Goal: Task Accomplishment & Management: Manage account settings

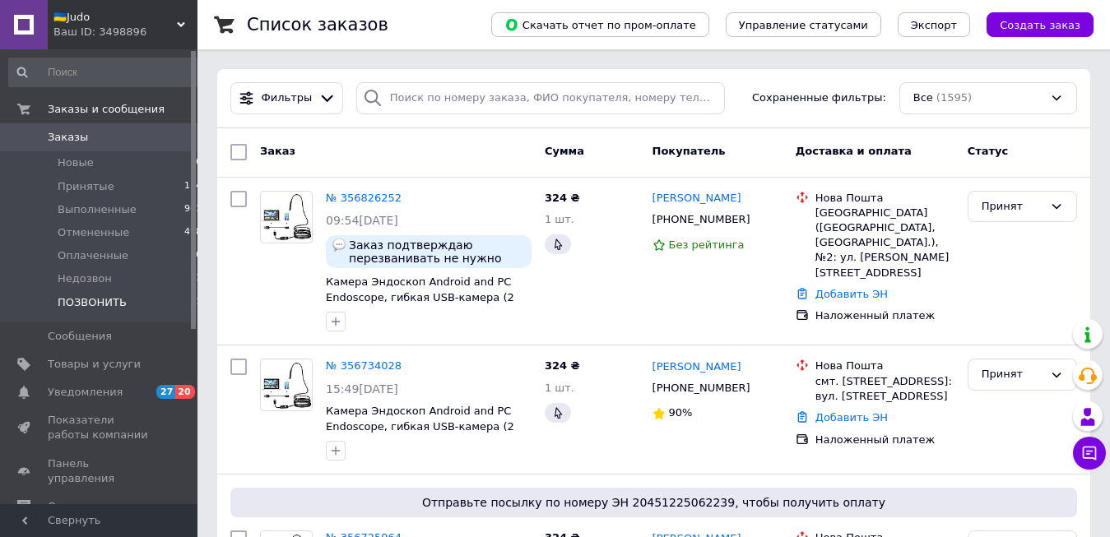
click at [170, 301] on li "ПОЗВОНИТЬ 1" at bounding box center [106, 306] width 212 height 31
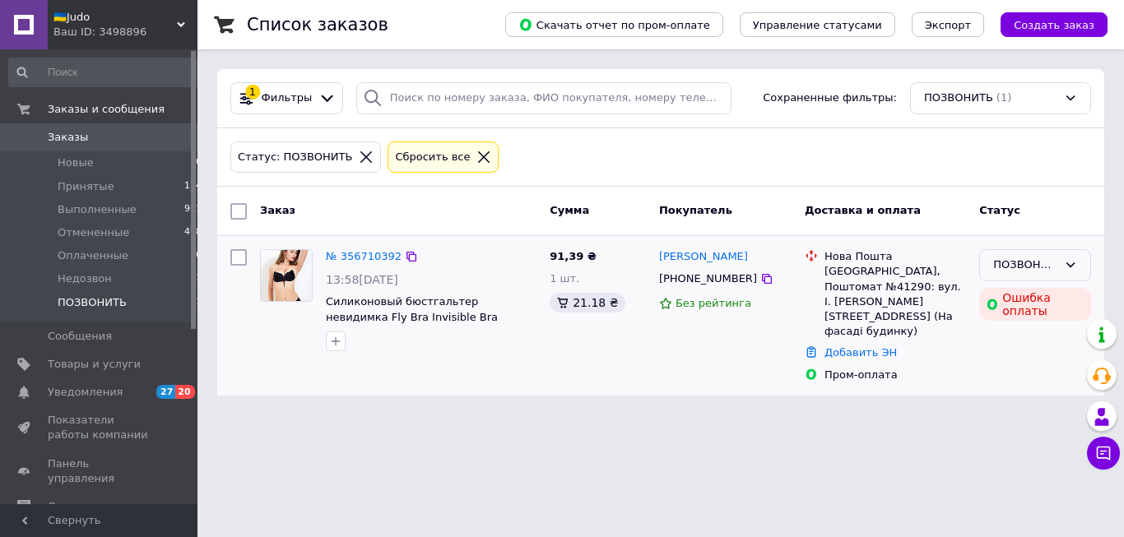
click at [995, 272] on div "ПОЗВОНИТЬ" at bounding box center [1025, 265] width 64 height 17
click at [995, 297] on li "Принят" at bounding box center [1035, 300] width 110 height 30
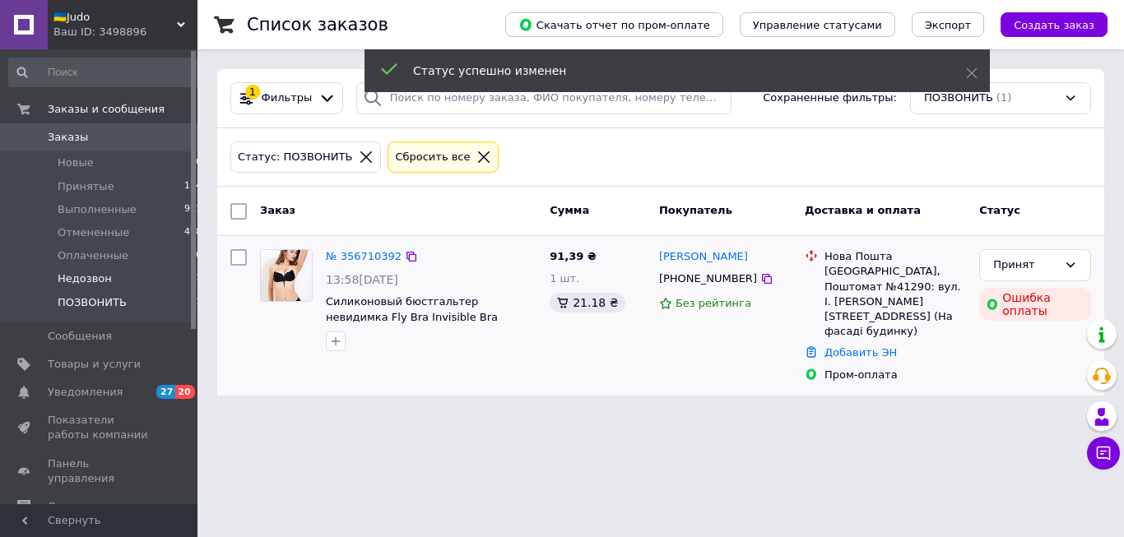
click at [144, 285] on li "Недозвон 1" at bounding box center [106, 278] width 212 height 23
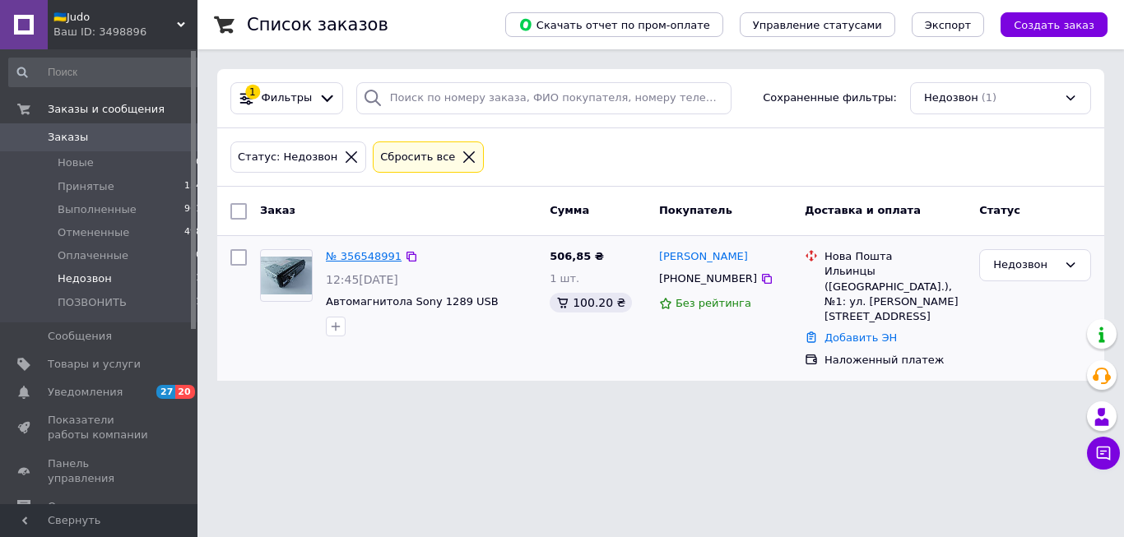
click at [370, 257] on link "№ 356548991" at bounding box center [364, 256] width 76 height 12
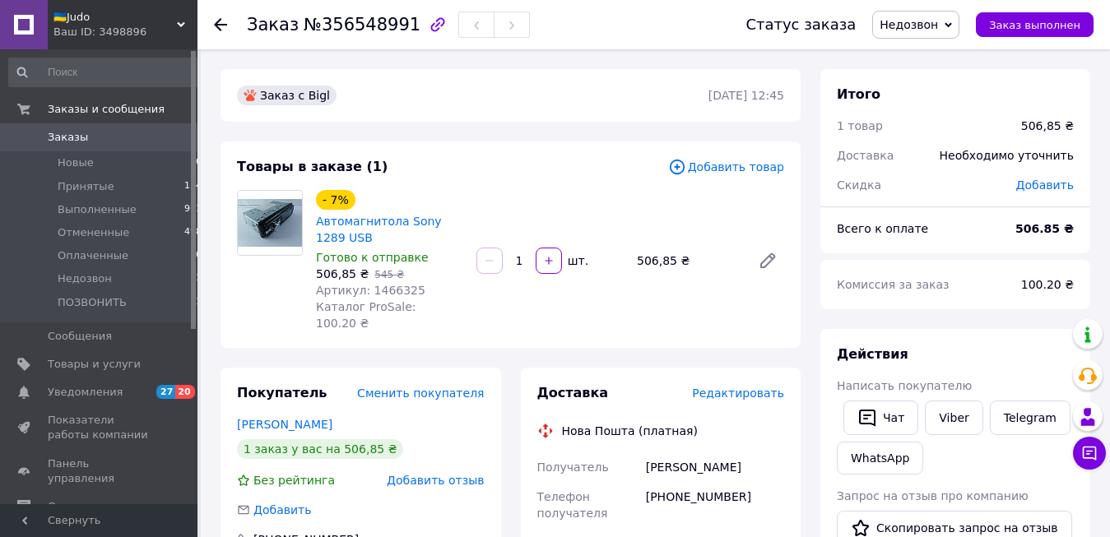
click at [872, 393] on span "Написать покупателю" at bounding box center [904, 385] width 135 height 13
click at [873, 417] on icon "button" at bounding box center [868, 418] width 20 height 20
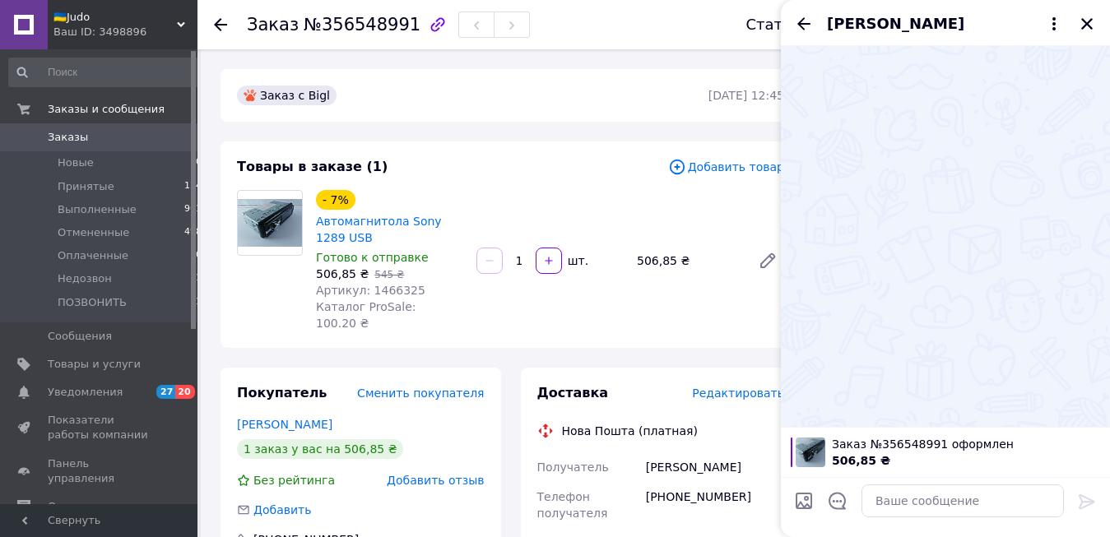
click at [860, 22] on span "[PERSON_NAME]" at bounding box center [895, 23] width 137 height 21
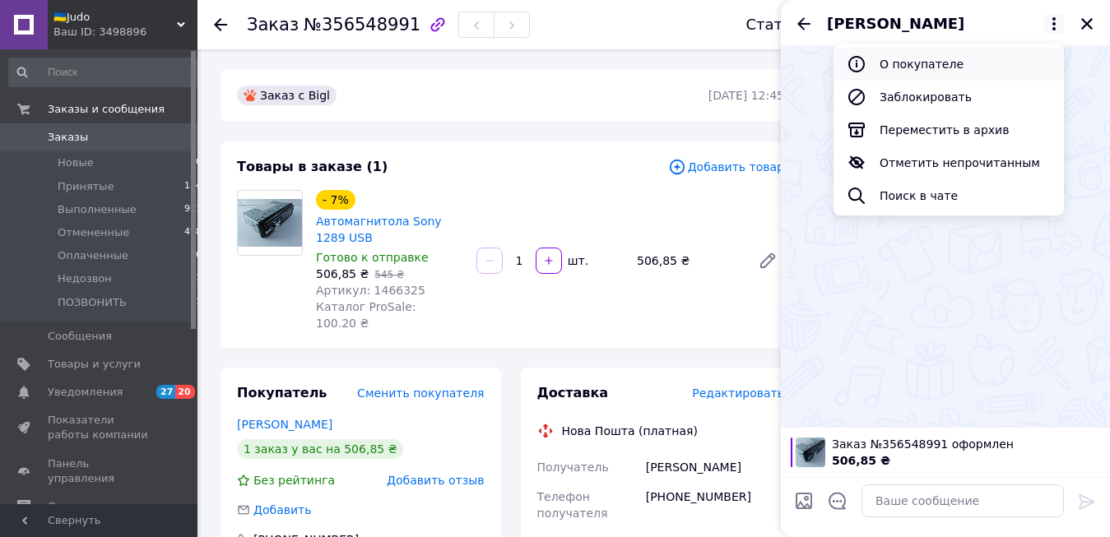
click at [876, 58] on button "О покупателе" at bounding box center [949, 64] width 230 height 33
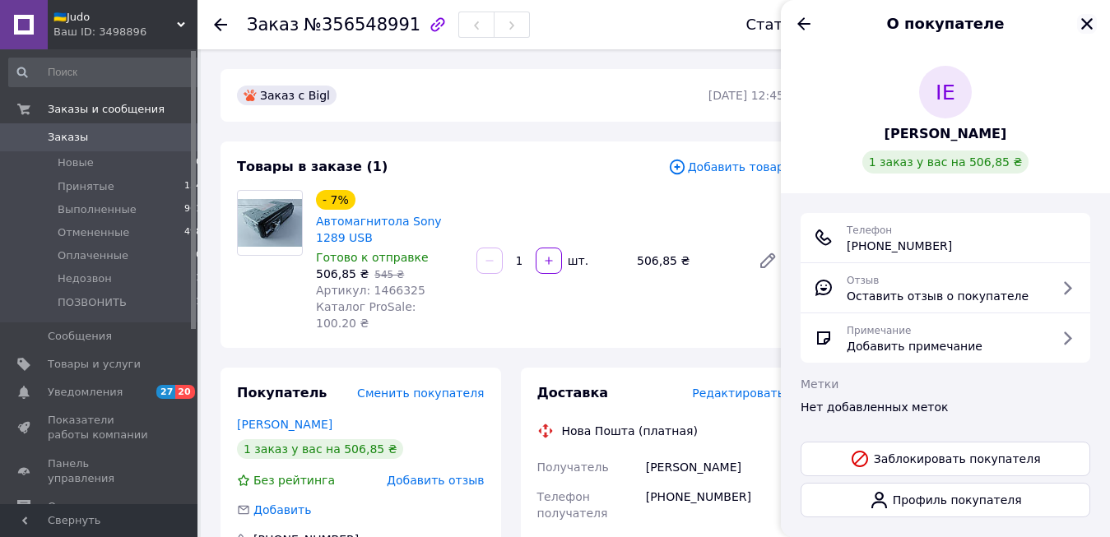
click at [1087, 20] on icon "Закрыть" at bounding box center [1087, 23] width 15 height 15
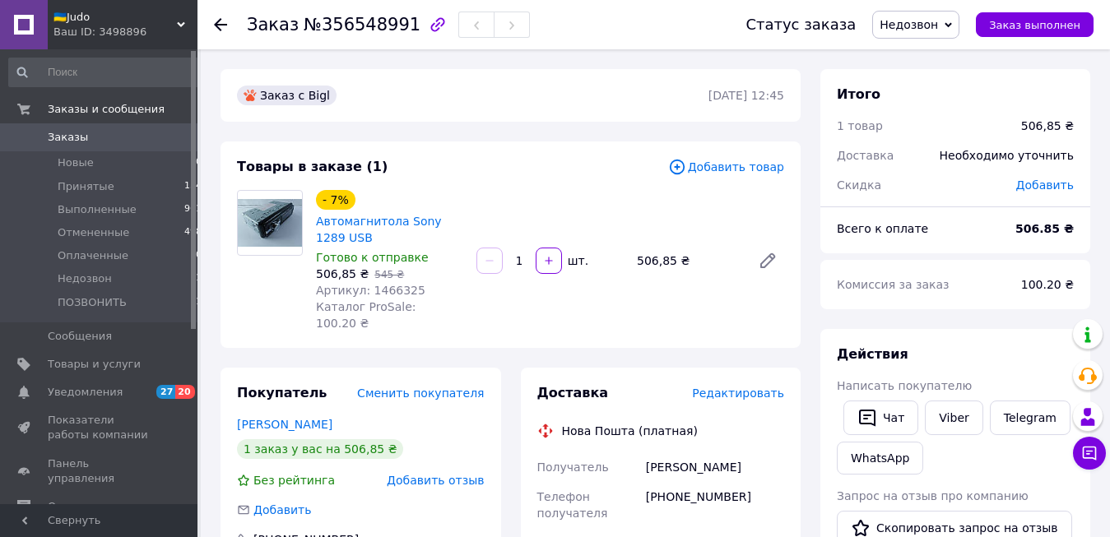
click at [719, 482] on div "[PHONE_NUMBER]" at bounding box center [715, 505] width 145 height 46
copy div "380667241471"
click at [937, 29] on span "Недозвон" at bounding box center [909, 24] width 58 height 13
click at [927, 52] on li "Принят" at bounding box center [916, 57] width 87 height 25
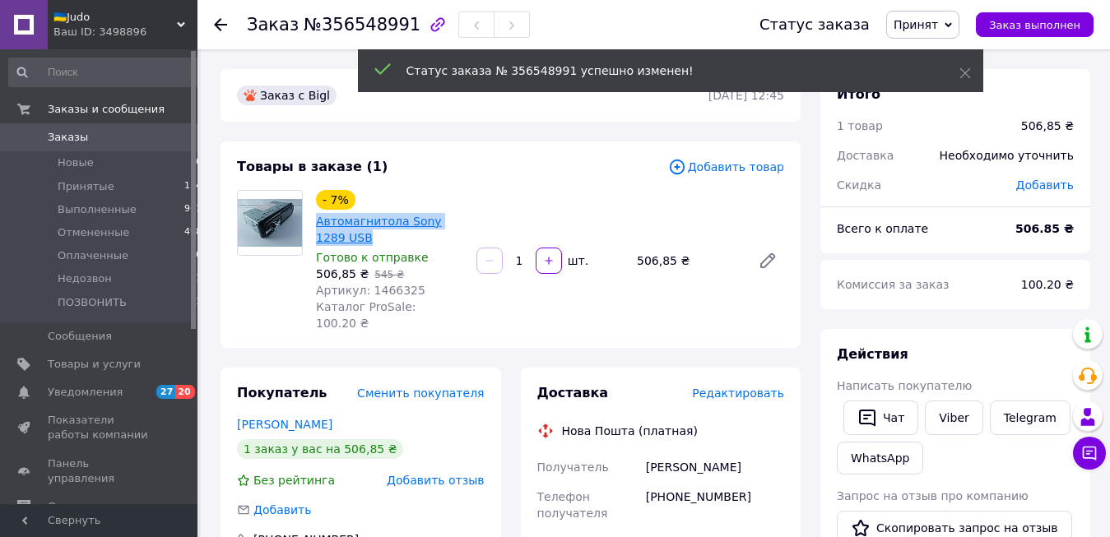
drag, startPoint x: 349, startPoint y: 235, endPoint x: 316, endPoint y: 221, distance: 35.5
click at [316, 221] on span "Автомагнитола Sony 1289 USB" at bounding box center [389, 229] width 147 height 33
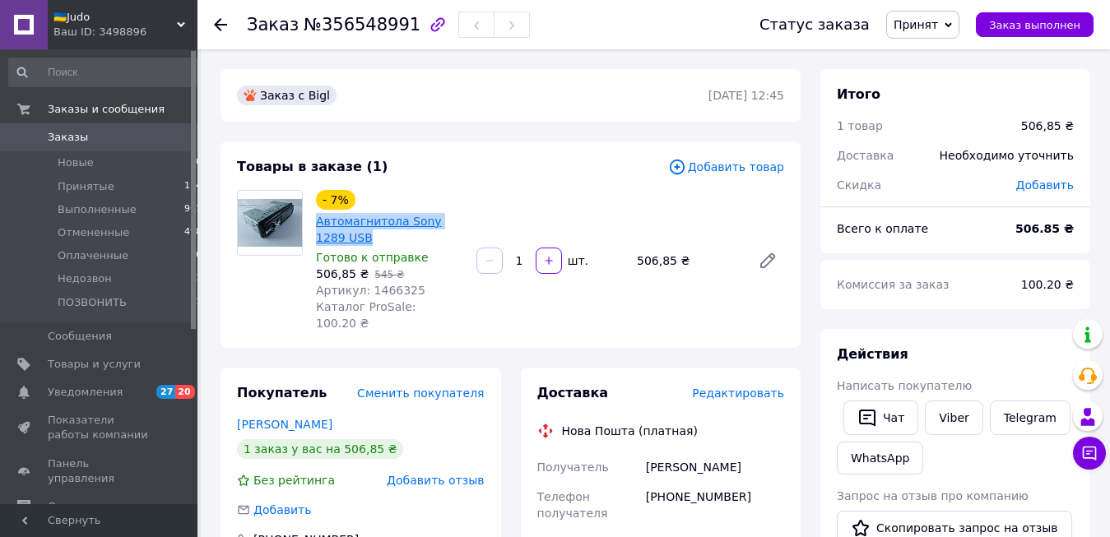
copy link "Автомагнитола Sony 1289 USB"
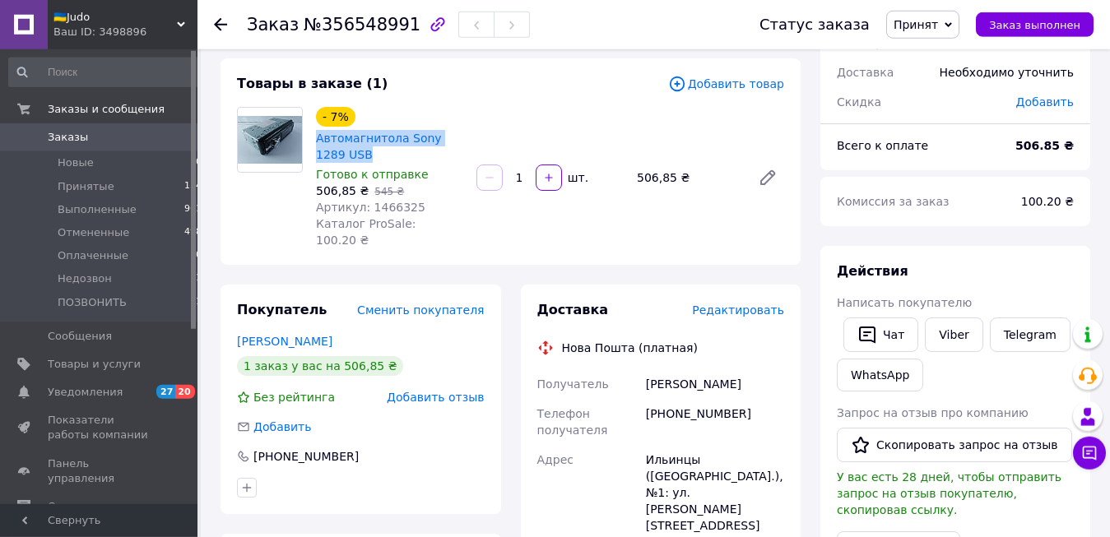
scroll to position [168, 0]
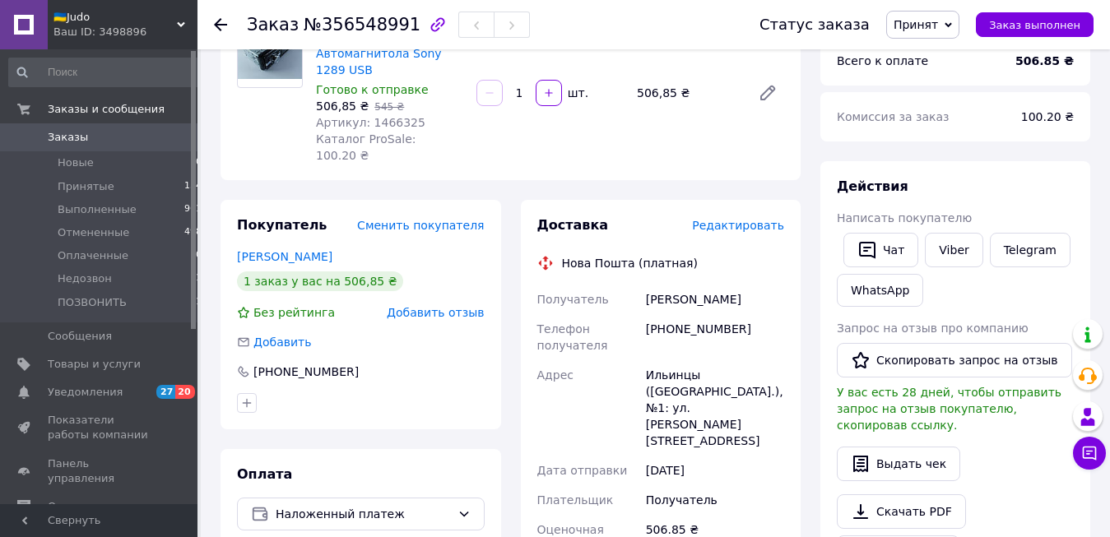
click at [663, 285] on div "[PERSON_NAME]" at bounding box center [715, 300] width 145 height 30
click at [677, 314] on div "[PHONE_NUMBER]" at bounding box center [715, 337] width 145 height 46
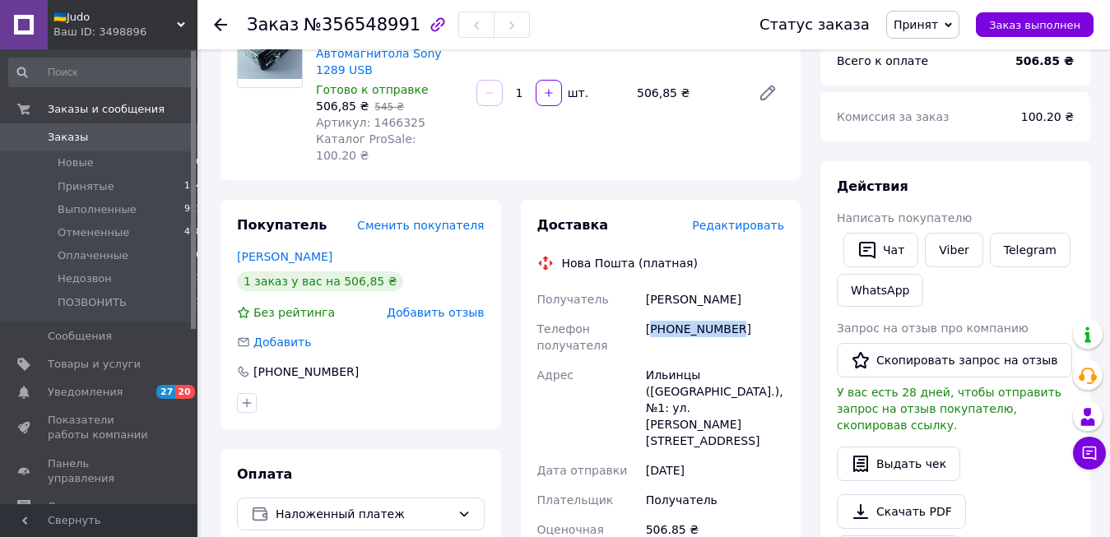
copy div "380667241471"
click at [676, 360] on div "Ильинцы ([GEOGRAPHIC_DATA].), №1: ул. [PERSON_NAME][STREET_ADDRESS]" at bounding box center [715, 407] width 145 height 95
copy div "Ильинцы"
click at [216, 25] on use at bounding box center [220, 24] width 13 height 13
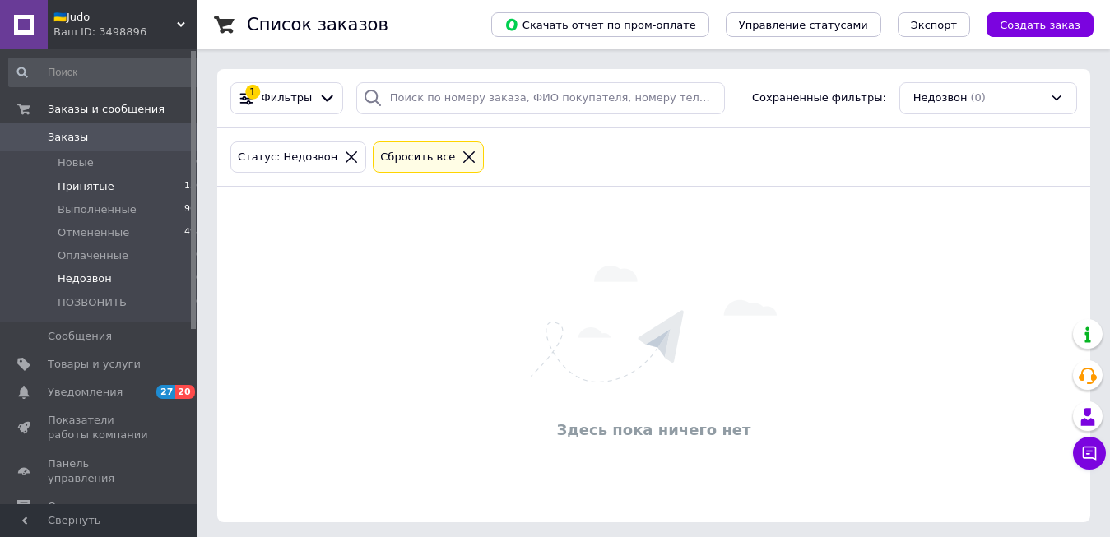
click at [133, 188] on li "Принятые 136" at bounding box center [106, 186] width 212 height 23
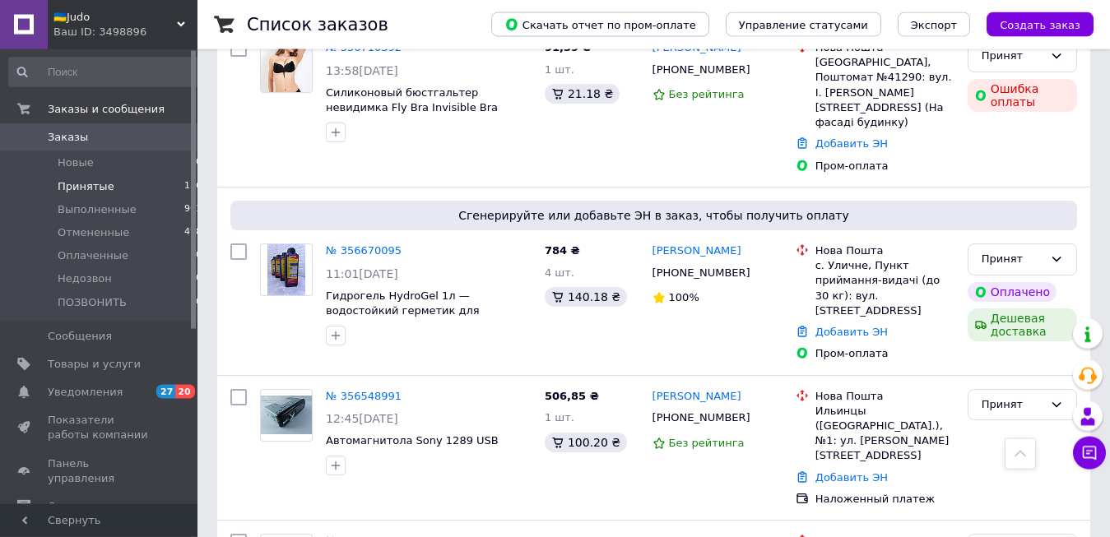
scroll to position [756, 0]
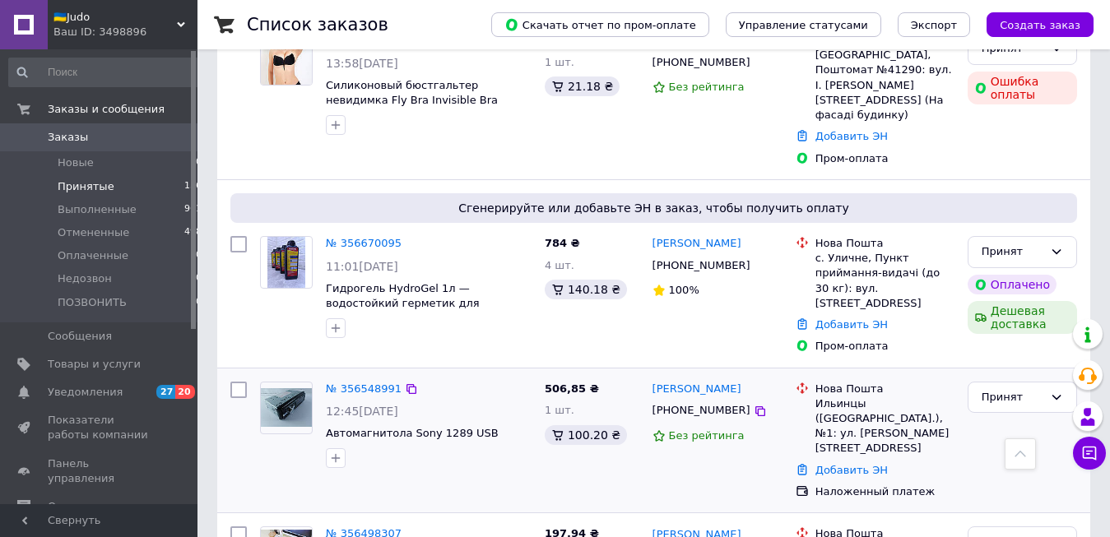
click at [825, 397] on div "Ильинцы ([GEOGRAPHIC_DATA].), №1: ул. [PERSON_NAME][STREET_ADDRESS]" at bounding box center [885, 427] width 139 height 60
copy div "Ильинцы"
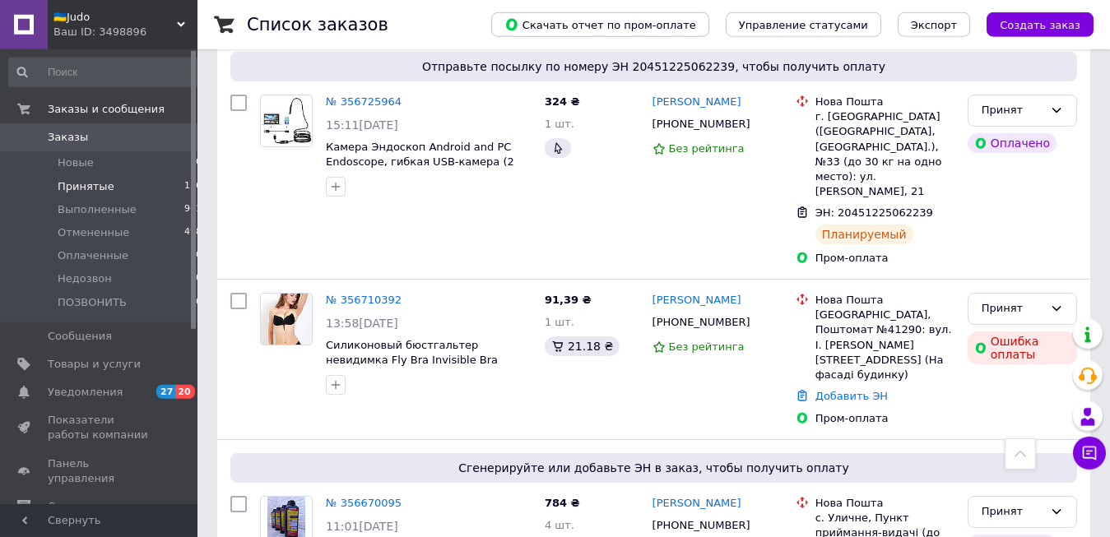
scroll to position [420, 0]
